Goal: Find specific page/section: Find specific page/section

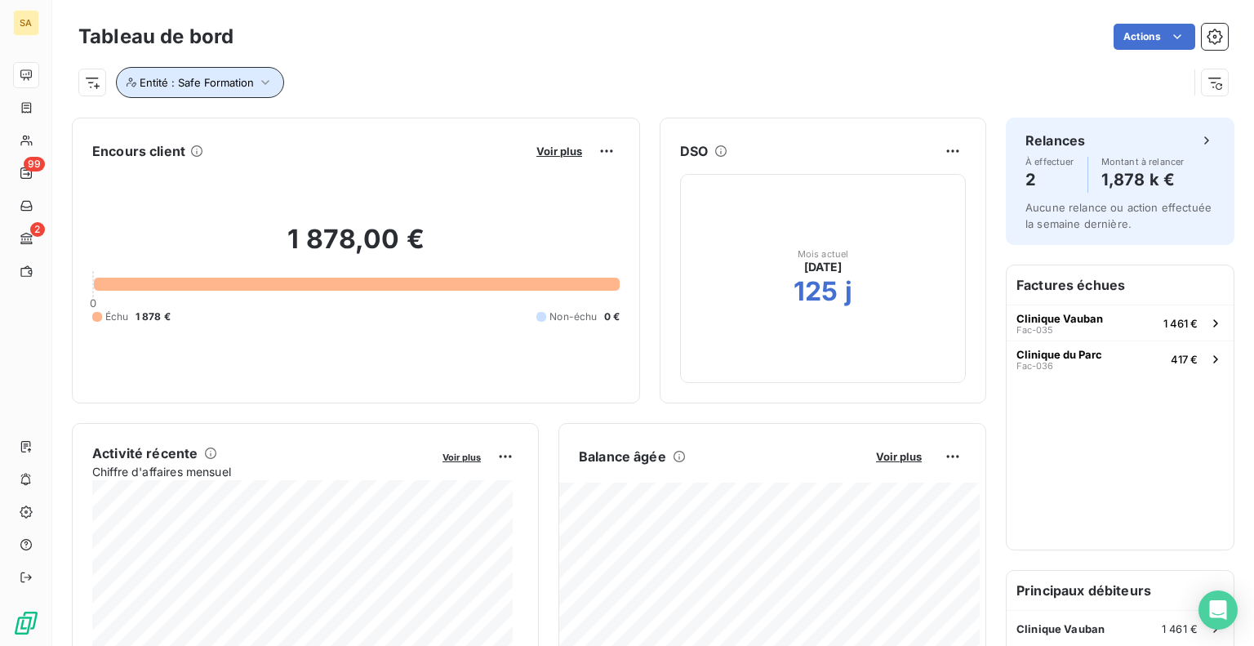
click at [226, 97] on button "Entité : Safe Formation" at bounding box center [200, 82] width 168 height 31
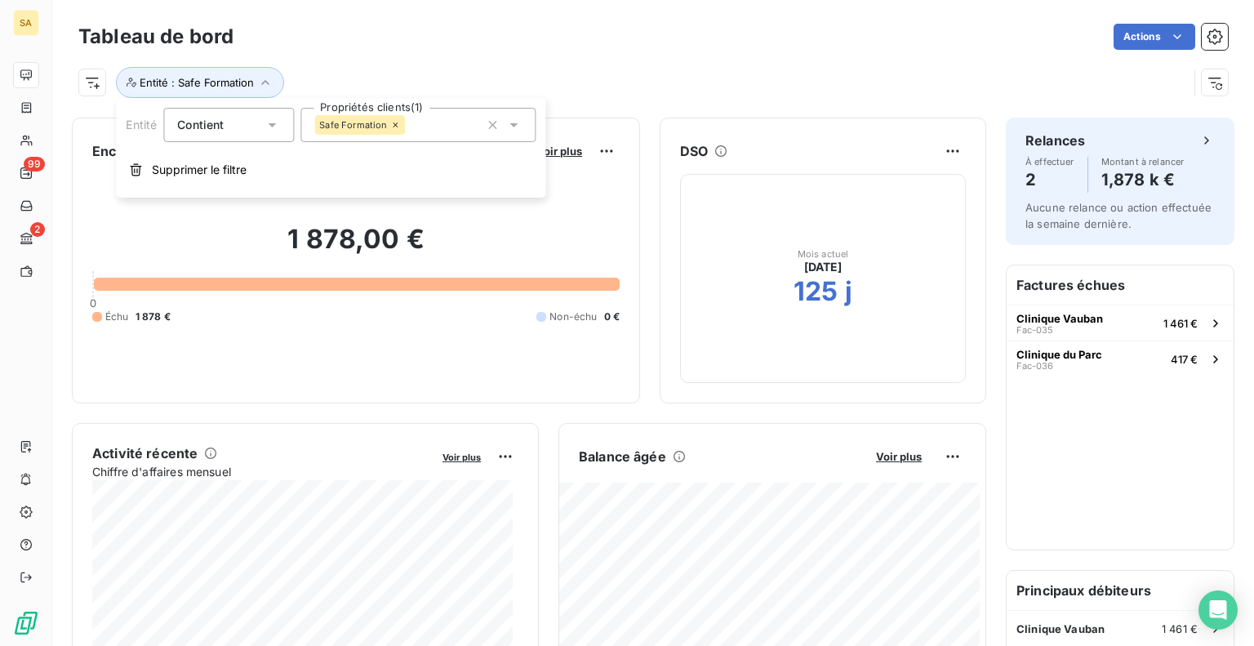
click at [395, 125] on icon at bounding box center [395, 125] width 10 height 10
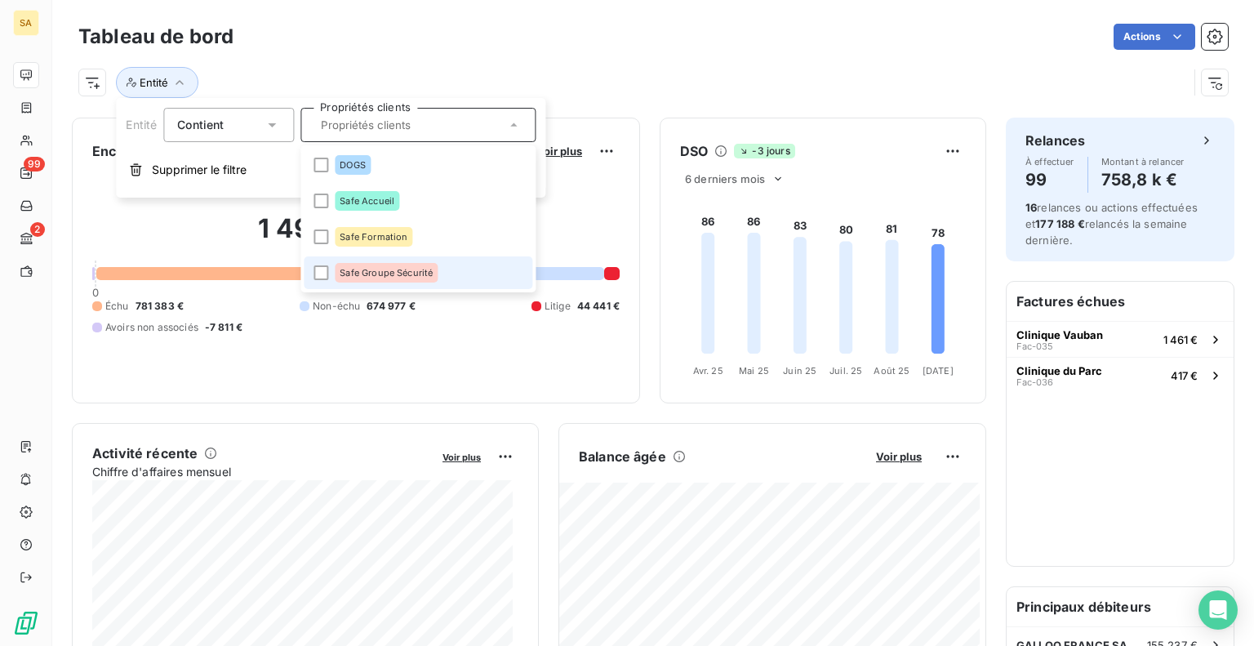
click at [398, 269] on span "Safe Groupe Sécurité" at bounding box center [386, 273] width 93 height 10
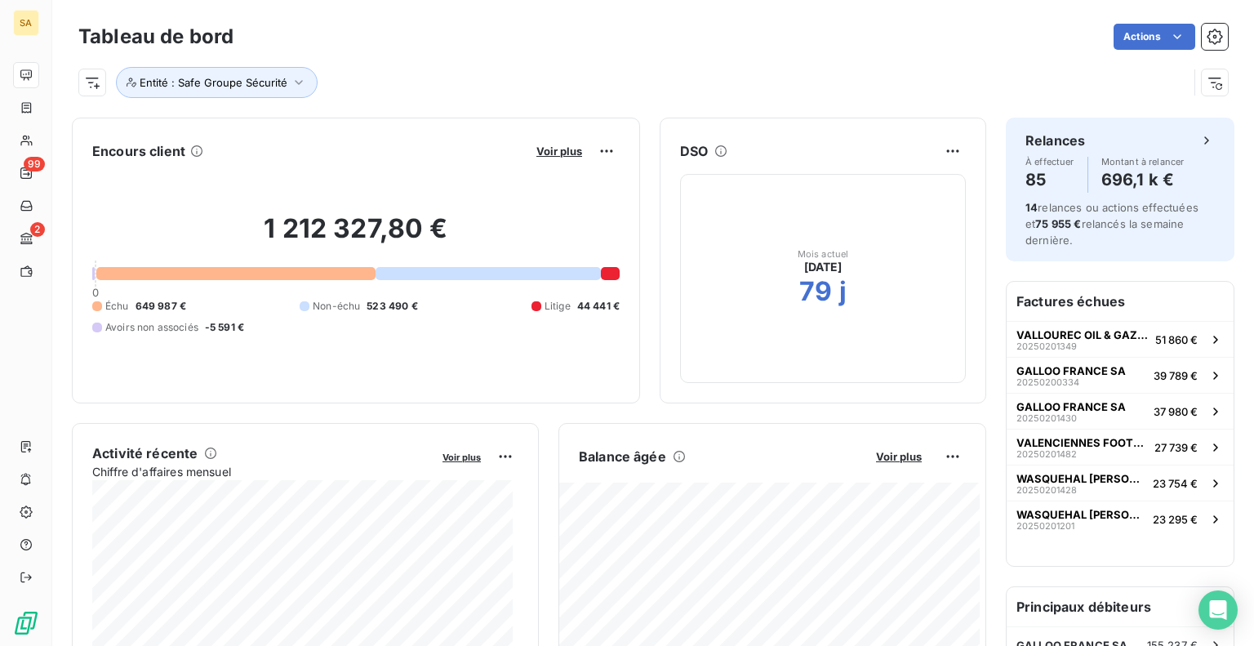
click at [709, 69] on div "Entité : Safe Groupe Sécurité" at bounding box center [633, 82] width 1110 height 31
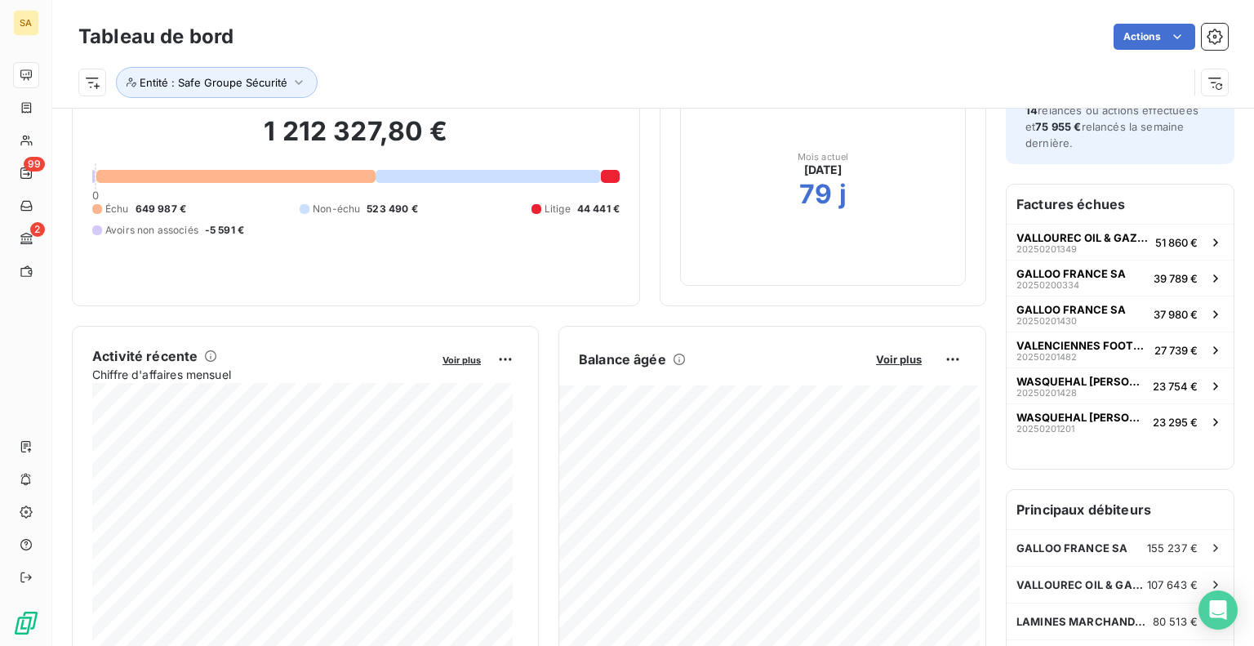
scroll to position [327, 0]
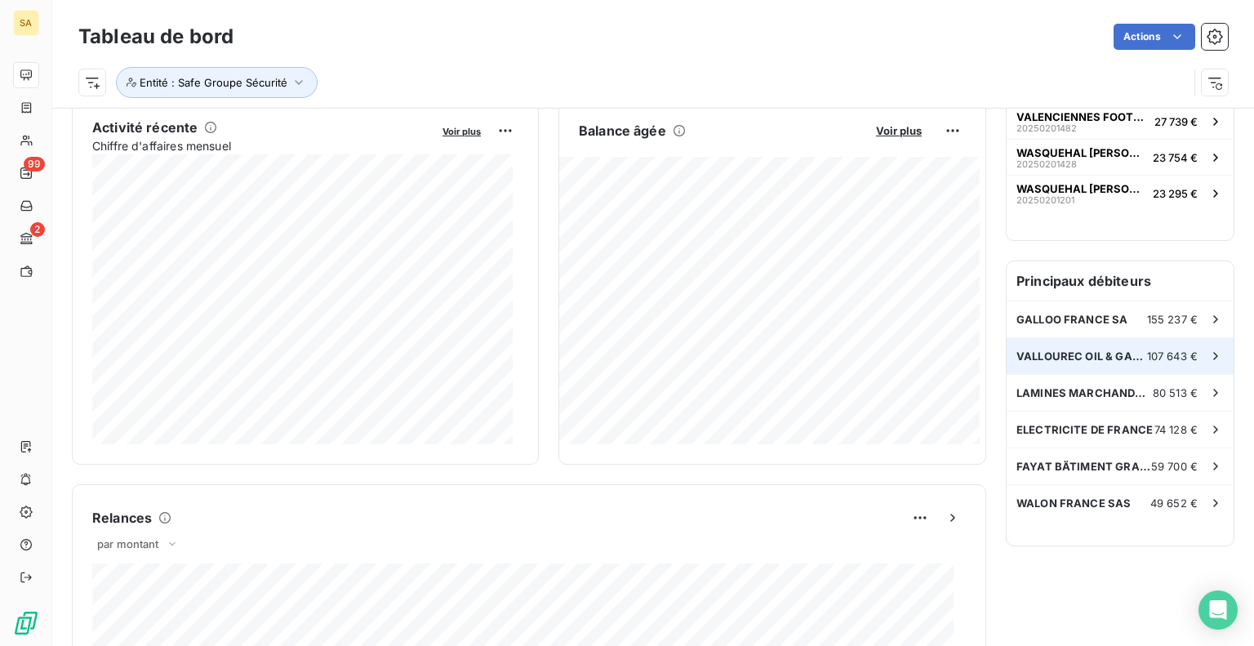
click at [1094, 355] on span "VALLOUREC OIL & GAZ FRANCE C/O VALLOUREC SSC" at bounding box center [1082, 355] width 131 height 13
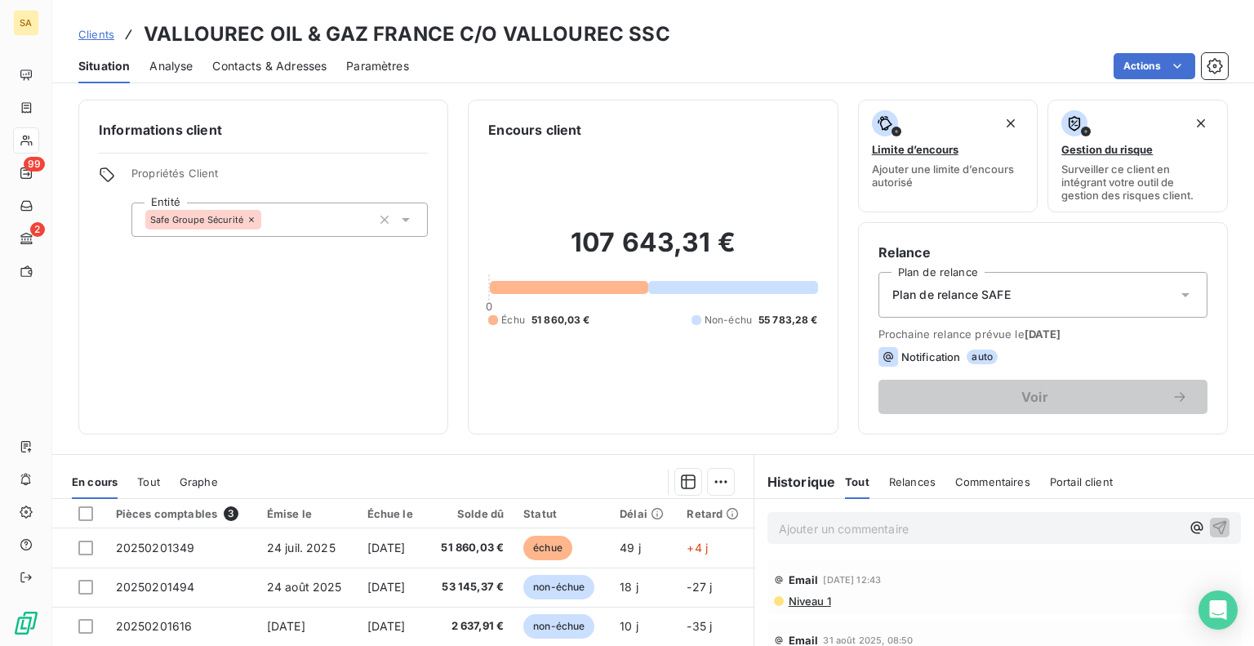
scroll to position [163, 0]
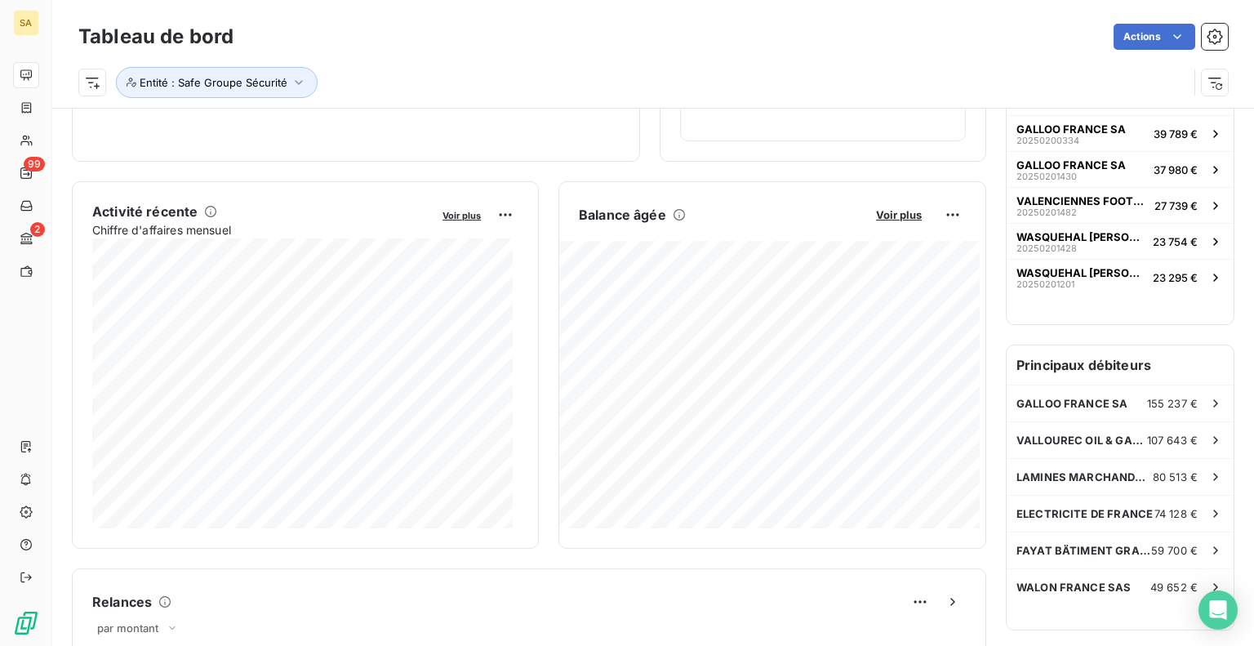
scroll to position [245, 0]
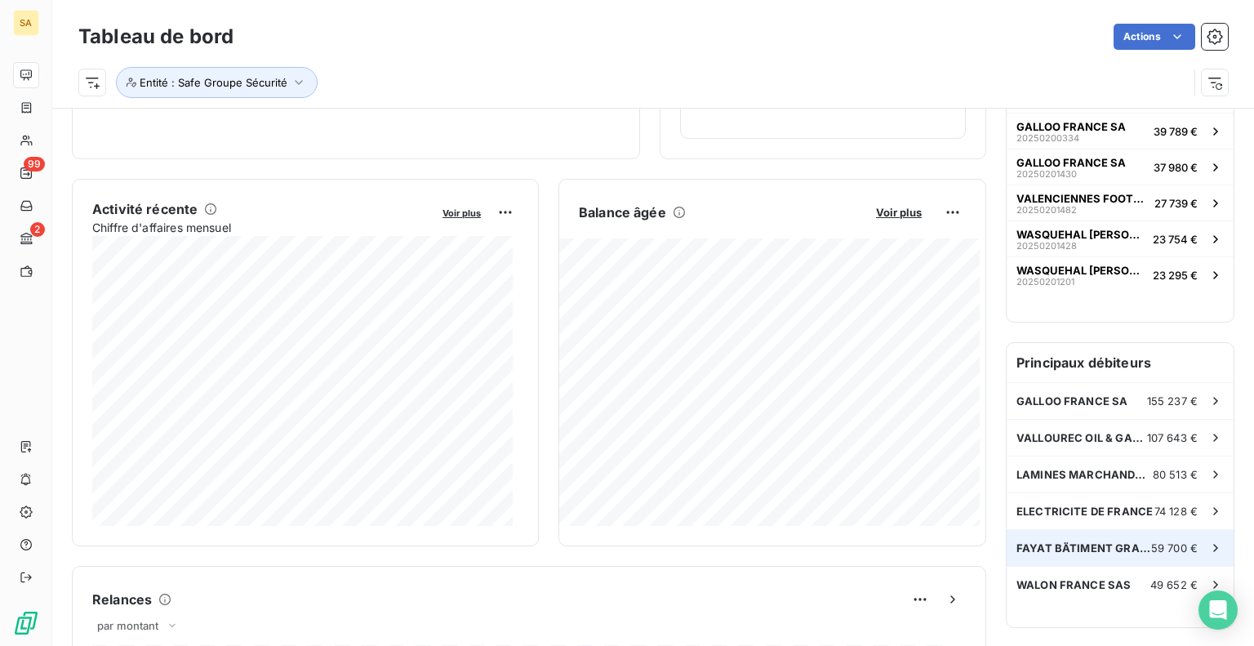
click at [1121, 538] on div "FAYAT BÄTIMENT GRAND PROJETS 59 700 €" at bounding box center [1120, 548] width 227 height 36
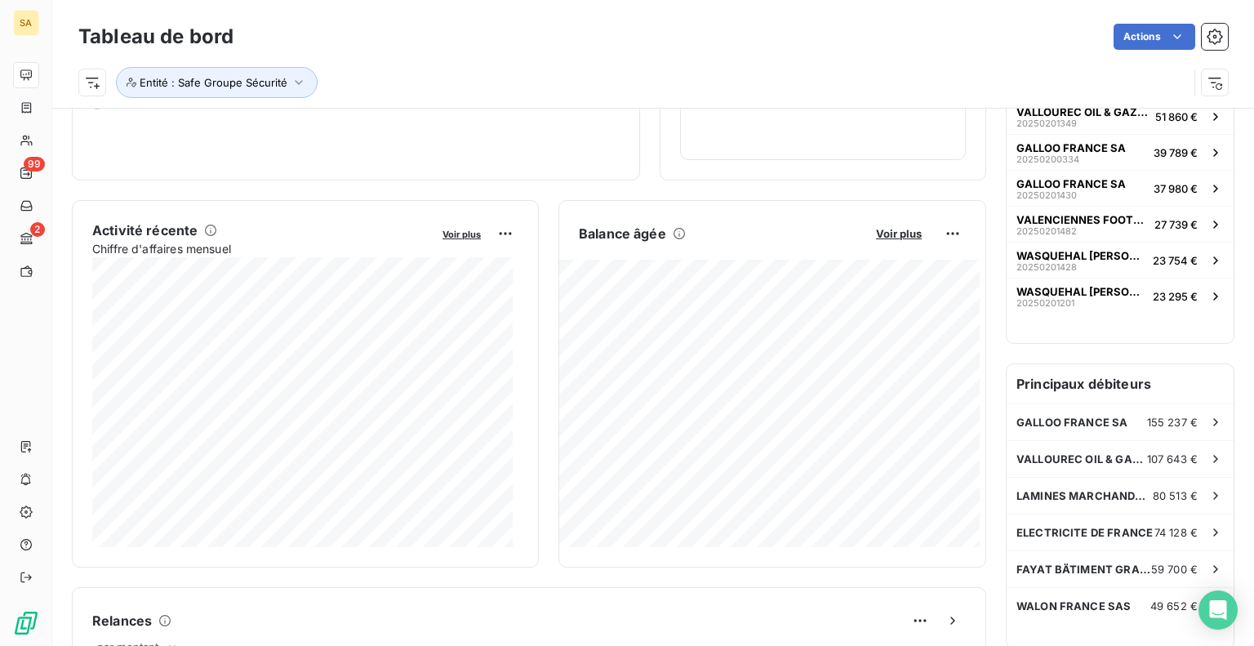
scroll to position [408, 0]
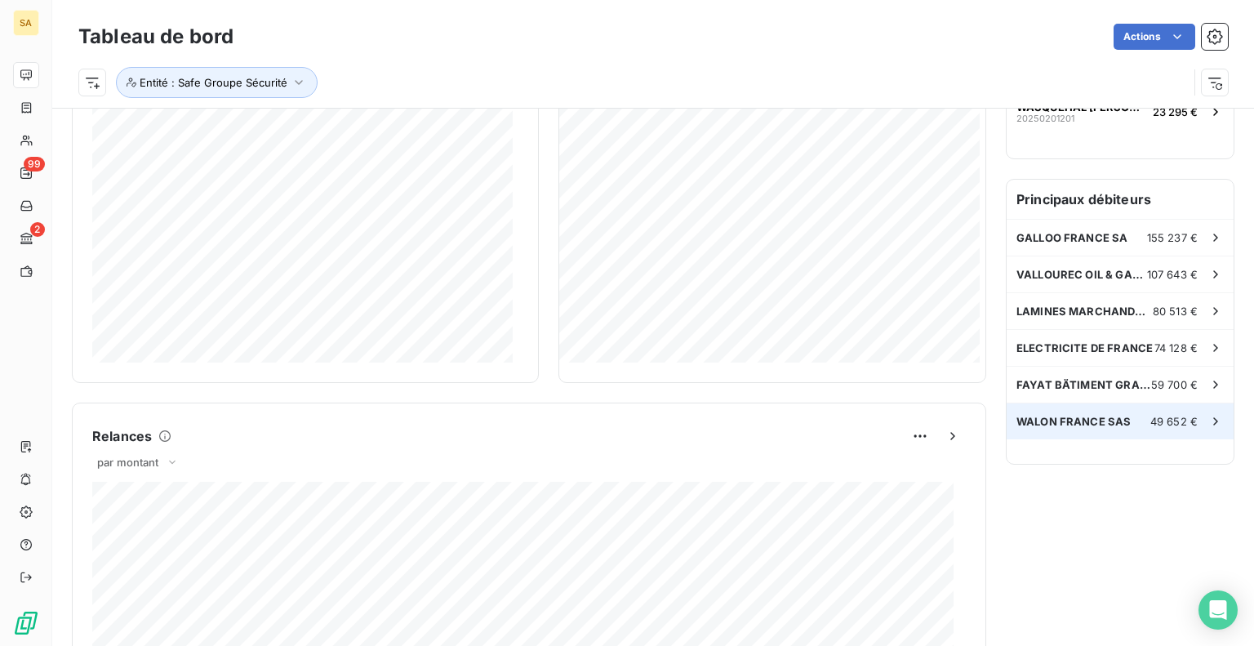
click at [1091, 428] on div "WALON [GEOGRAPHIC_DATA] SAS 49 652 €" at bounding box center [1120, 421] width 227 height 36
